Goal: Information Seeking & Learning: Learn about a topic

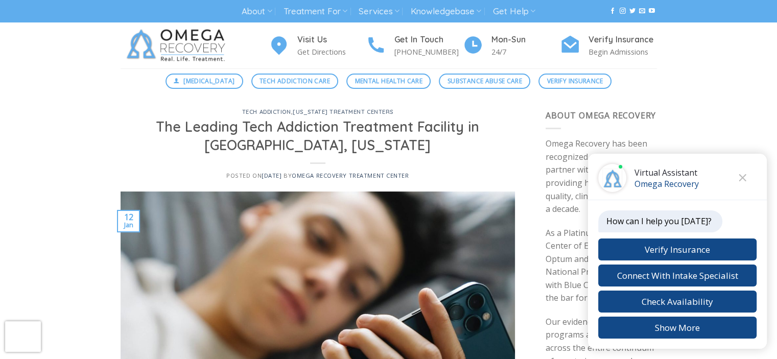
scroll to position [22, 0]
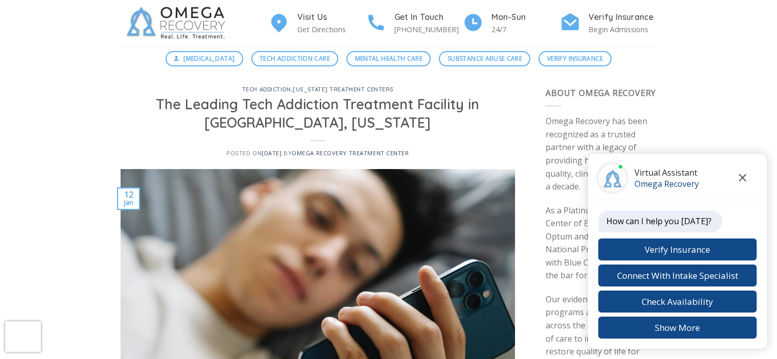
click at [738, 177] on button "Close chat" at bounding box center [742, 178] width 28 height 28
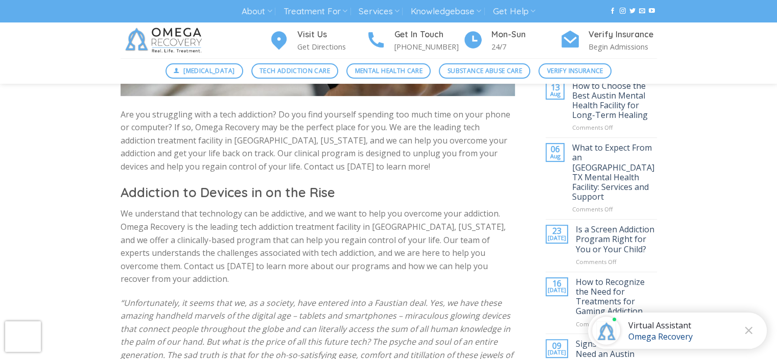
scroll to position [358, 0]
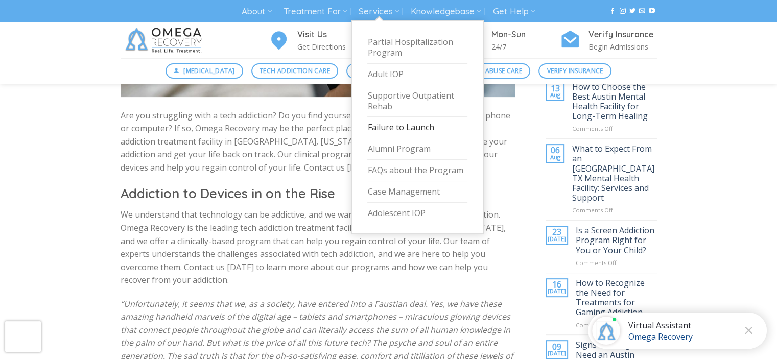
click at [406, 128] on link "Failure to Launch" at bounding box center [417, 127] width 100 height 21
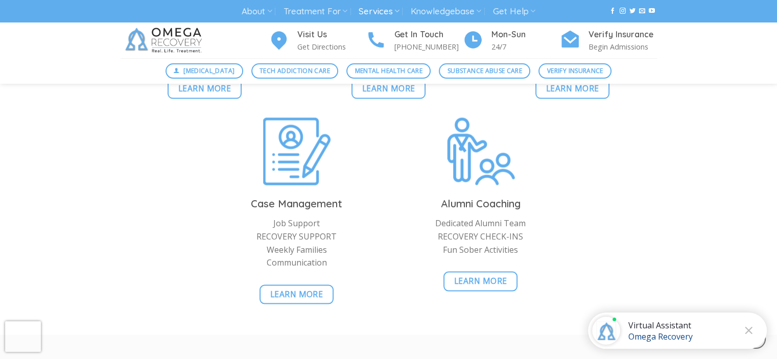
scroll to position [1865, 0]
drag, startPoint x: 433, startPoint y: 238, endPoint x: 546, endPoint y: 241, distance: 112.4
click at [546, 241] on p "Dedicated Alumni Team RECOVERY CHECK-INS Fun Sober Activities" at bounding box center [480, 235] width 169 height 39
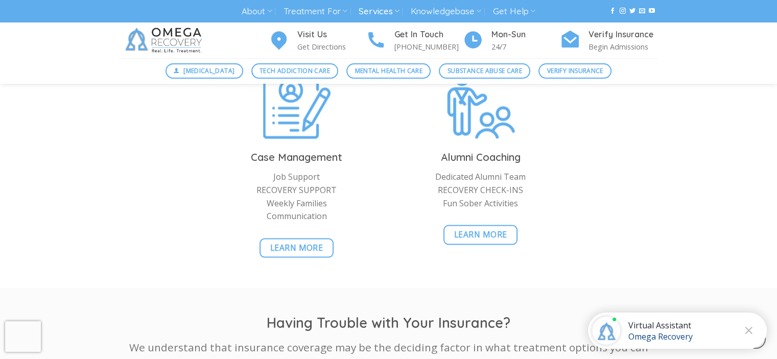
scroll to position [1910, 0]
click at [475, 243] on link "Learn More" at bounding box center [480, 236] width 74 height 20
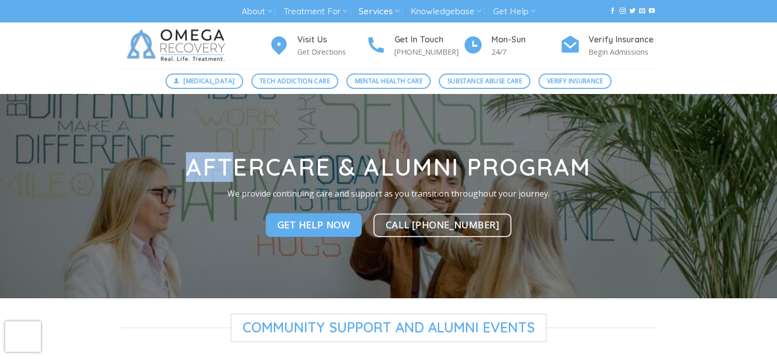
drag, startPoint x: 241, startPoint y: 156, endPoint x: 517, endPoint y: 145, distance: 276.0
click at [517, 145] on div "Aftercare & Alumni Program We provide continuing care and support as you transi…" at bounding box center [389, 196] width 552 height 204
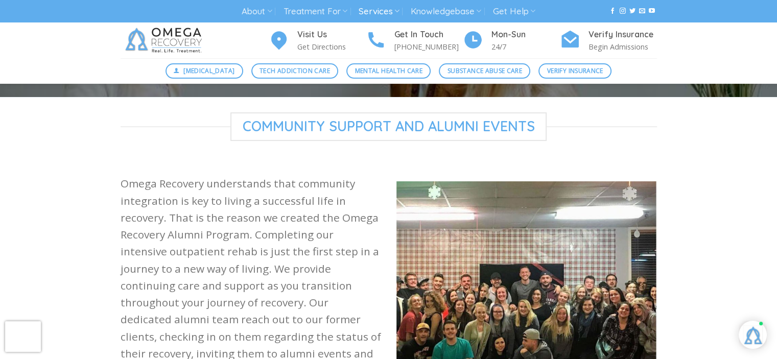
scroll to position [365, 0]
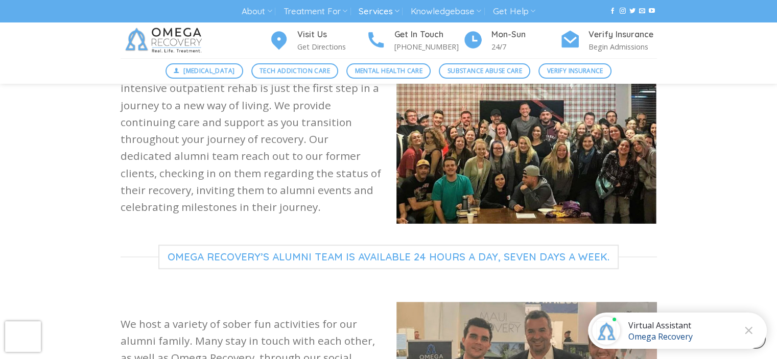
click at [517, 145] on img at bounding box center [526, 121] width 260 height 206
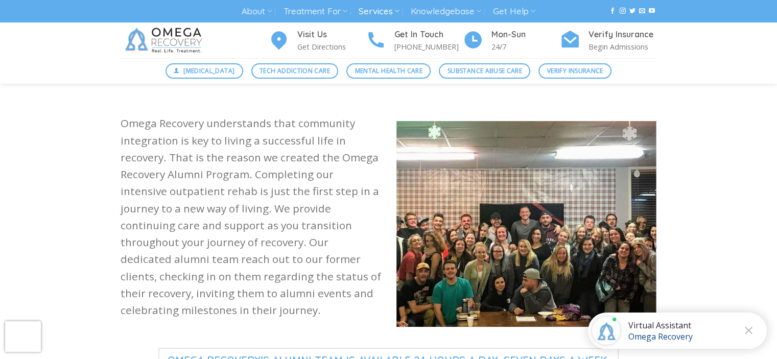
scroll to position [256, 0]
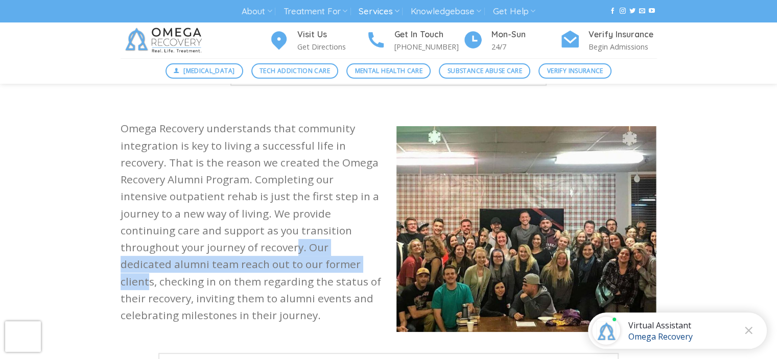
drag, startPoint x: 171, startPoint y: 254, endPoint x: 206, endPoint y: 272, distance: 39.5
click at [206, 272] on p "Omega Recovery understands that community integration is key to living a succes…" at bounding box center [251, 222] width 260 height 204
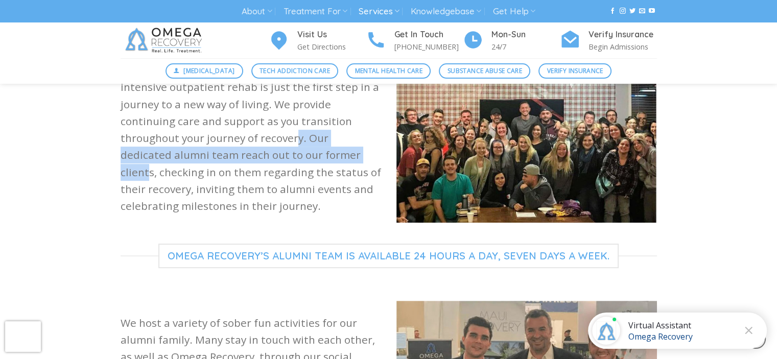
scroll to position [394, 0]
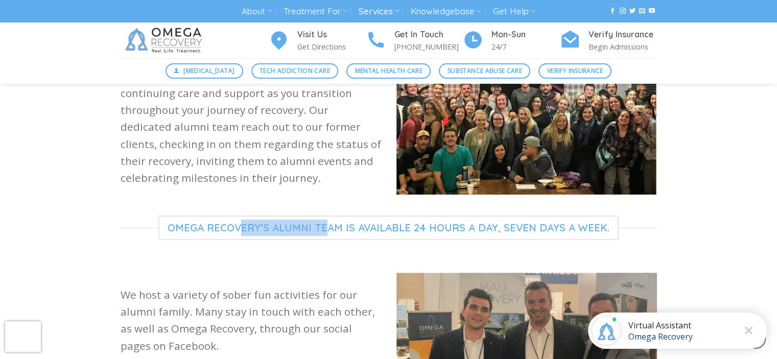
drag, startPoint x: 247, startPoint y: 208, endPoint x: 330, endPoint y: 215, distance: 84.0
click at [330, 216] on span "Omega Recovery’s Alumni Team is available 24 hours a day, seven days a week." at bounding box center [388, 228] width 460 height 25
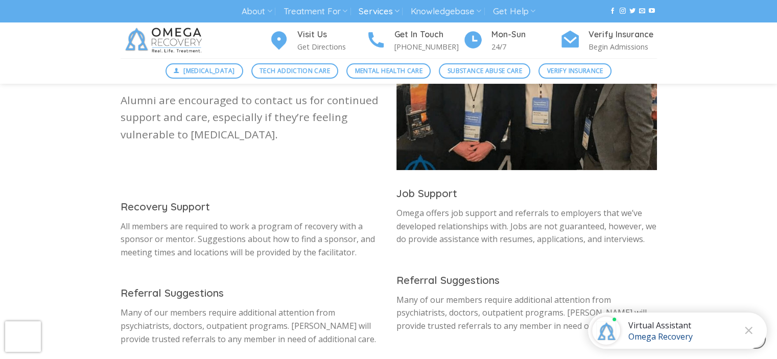
scroll to position [686, 0]
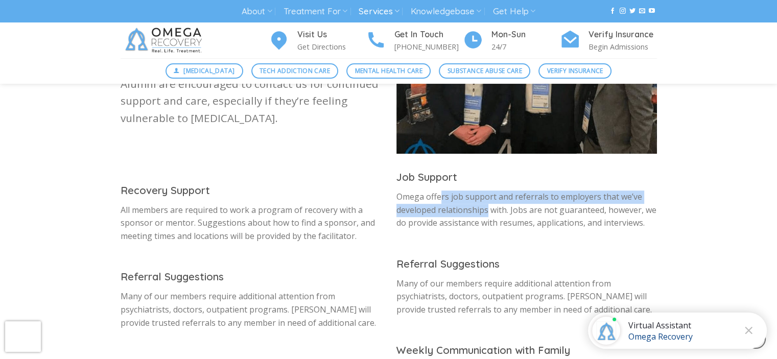
drag, startPoint x: 437, startPoint y: 184, endPoint x: 482, endPoint y: 198, distance: 47.2
click at [482, 198] on p "Omega offers job support and referrals to employers that we’ve developed relati…" at bounding box center [526, 210] width 260 height 39
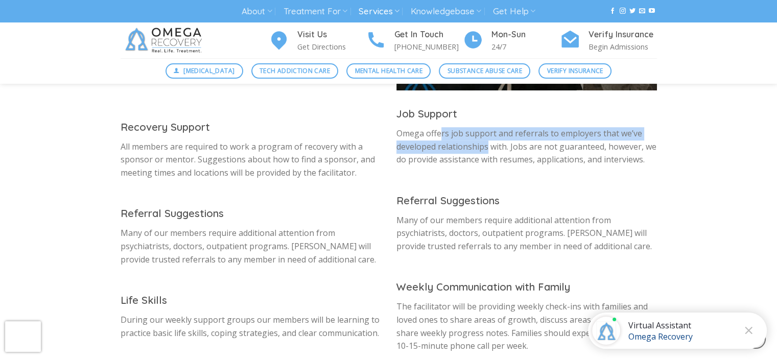
scroll to position [754, 0]
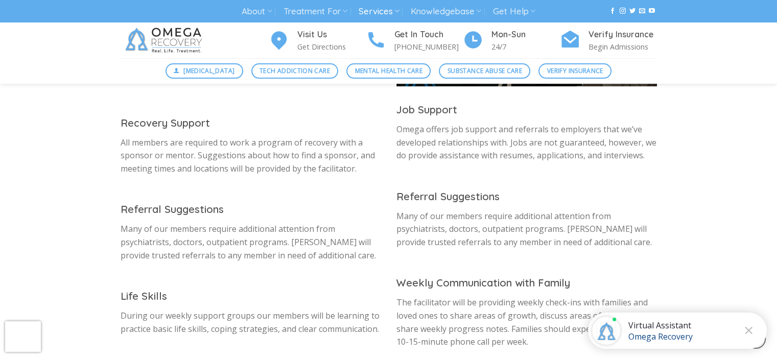
click at [482, 210] on p "Many of our members require additional attention from psychiatrists, doctors, o…" at bounding box center [526, 229] width 260 height 39
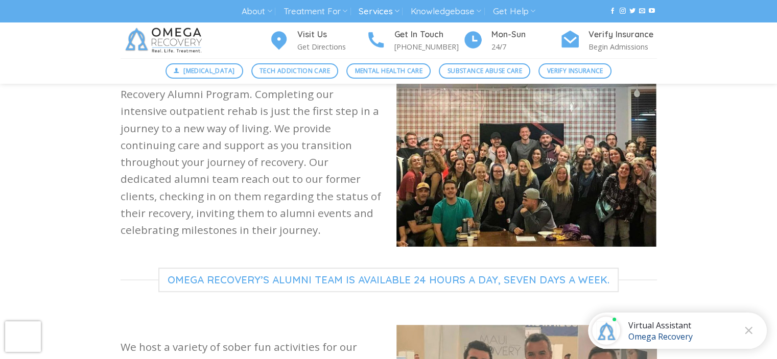
scroll to position [335, 0]
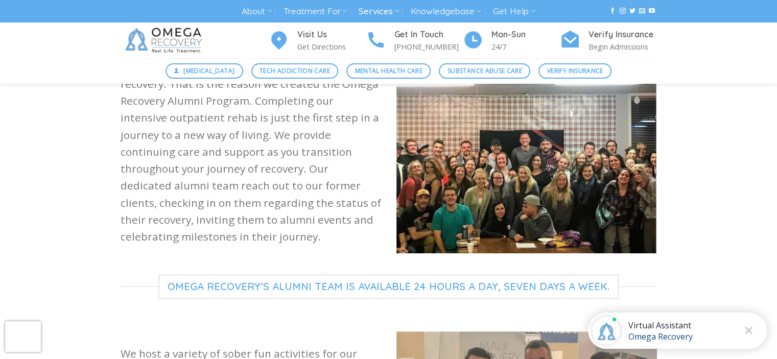
click at [122, 205] on p "Omega Recovery understands that community integration is key to living a succes…" at bounding box center [251, 143] width 260 height 204
click at [127, 205] on p "Omega Recovery understands that community integration is key to living a succes…" at bounding box center [251, 143] width 260 height 204
click at [128, 207] on p "Omega Recovery understands that community integration is key to living a succes…" at bounding box center [251, 143] width 260 height 204
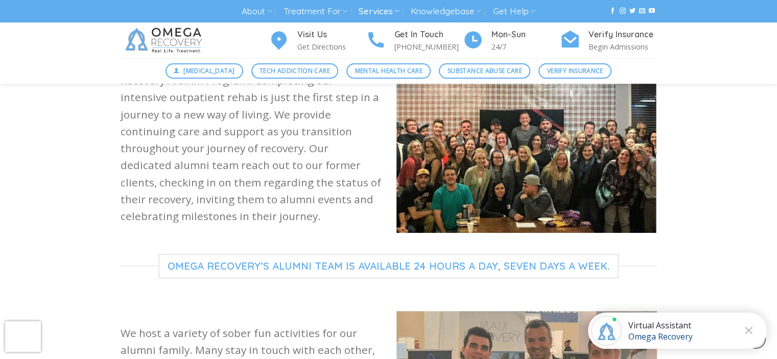
scroll to position [360, 0]
